Goal: Task Accomplishment & Management: Manage account settings

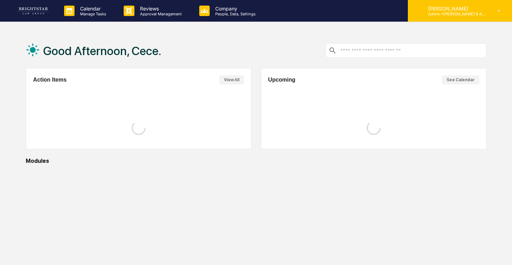
click at [466, 14] on p "Admin • [PERSON_NAME] & Associates" at bounding box center [454, 13] width 65 height 5
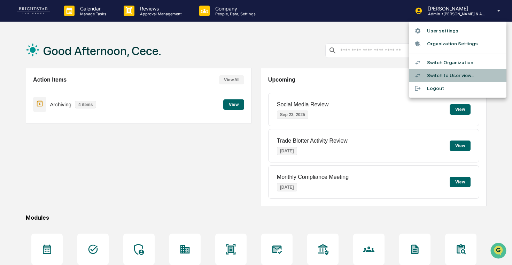
click at [441, 70] on li "Switch to User view..." at bounding box center [458, 75] width 98 height 13
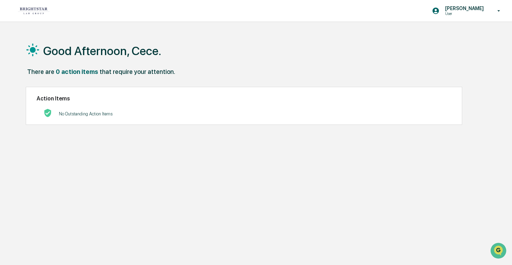
click at [138, 8] on div "[PERSON_NAME] User" at bounding box center [256, 11] width 512 height 22
click at [138, 9] on div "[PERSON_NAME] User" at bounding box center [256, 11] width 512 height 22
click at [476, 16] on div "[PERSON_NAME] User" at bounding box center [468, 11] width 87 height 22
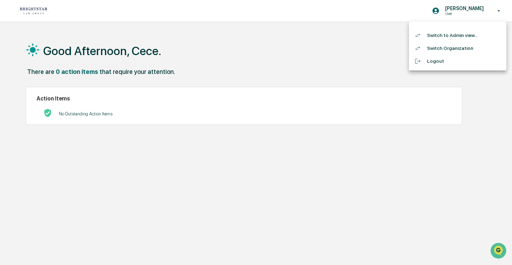
click at [456, 38] on li "Switch to Admin view..." at bounding box center [458, 35] width 98 height 13
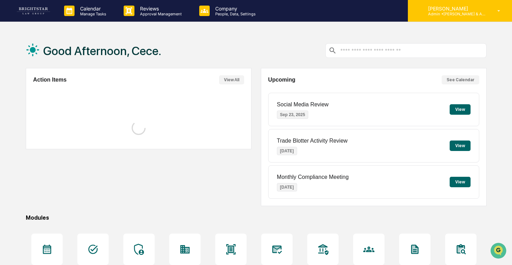
click at [466, 18] on div "[PERSON_NAME] Admin • [PERSON_NAME] & Associates" at bounding box center [460, 11] width 104 height 22
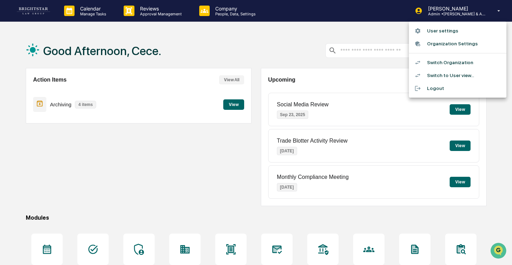
click at [443, 60] on li "Switch Organization" at bounding box center [458, 62] width 98 height 13
